Goal: Task Accomplishment & Management: Check status

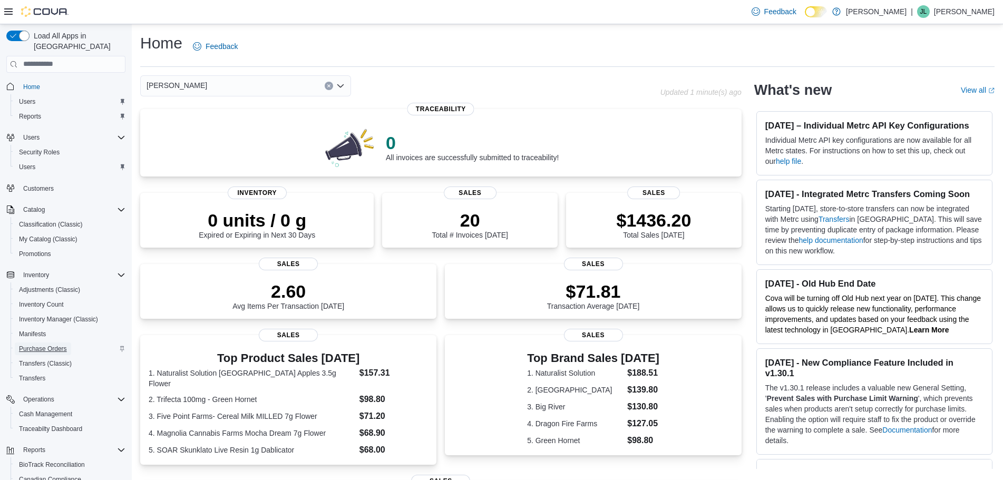
click at [61, 345] on span "Purchase Orders" at bounding box center [43, 349] width 48 height 8
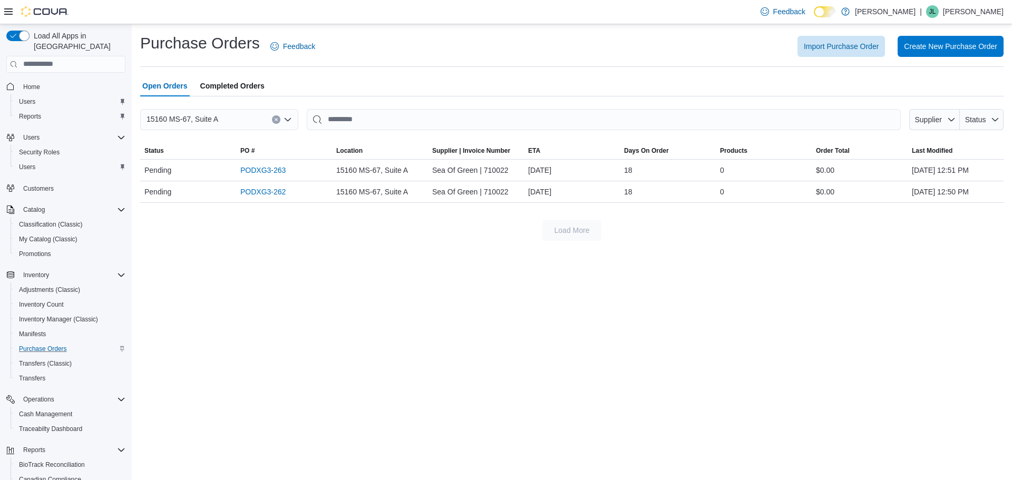
click at [245, 84] on span "Completed Orders" at bounding box center [232, 85] width 64 height 21
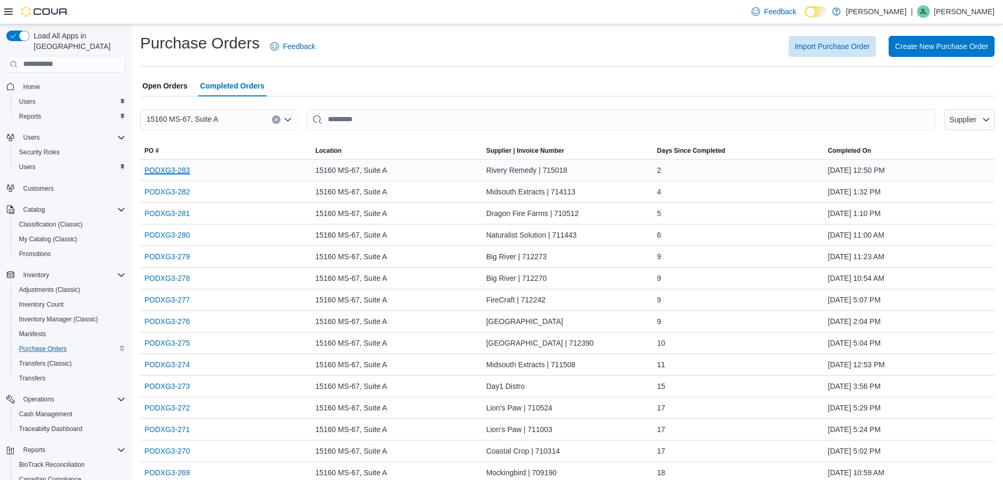
click at [169, 166] on link "PODXG3-283" at bounding box center [166, 170] width 45 height 13
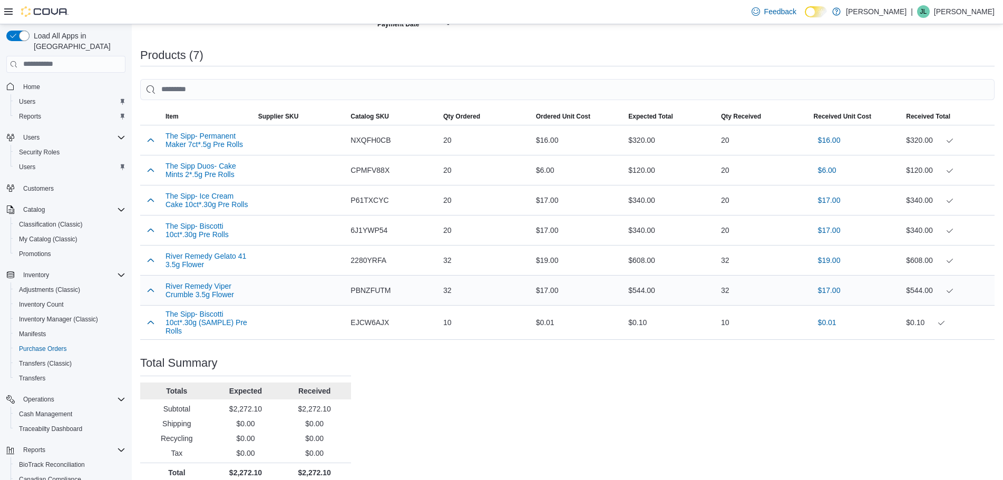
scroll to position [300, 0]
